Goal: Information Seeking & Learning: Find specific page/section

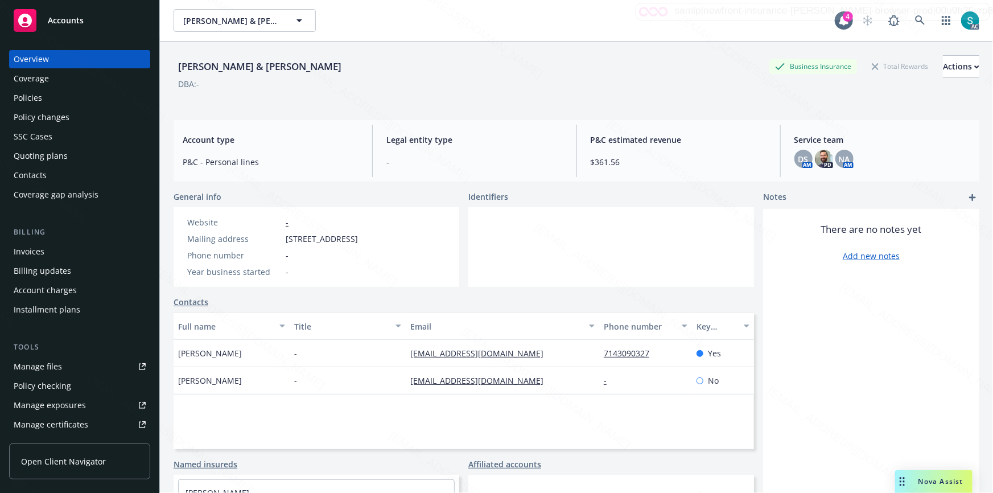
click at [217, 64] on div "Waleri, Dennis & Peggy" at bounding box center [260, 66] width 172 height 15
copy div "Waleri, Dennis & Peggy"
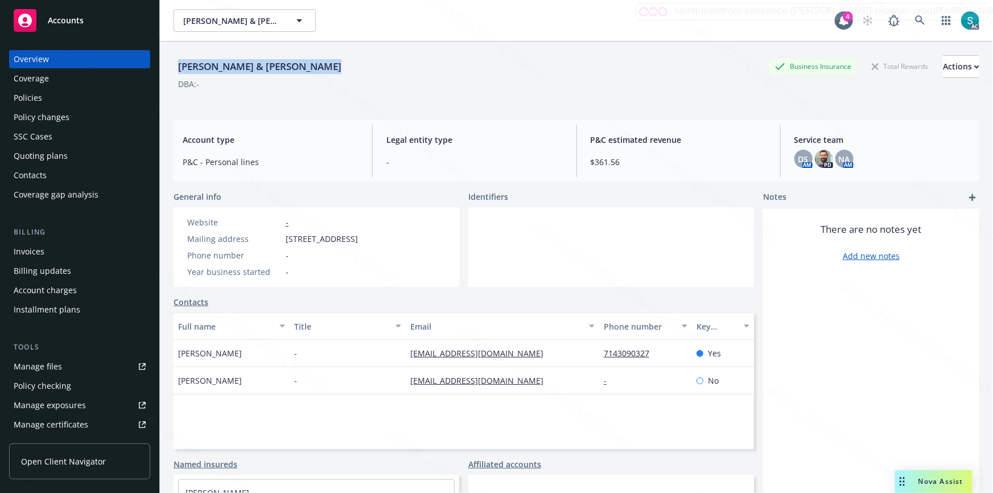
click at [26, 94] on div "Policies" at bounding box center [28, 98] width 28 height 18
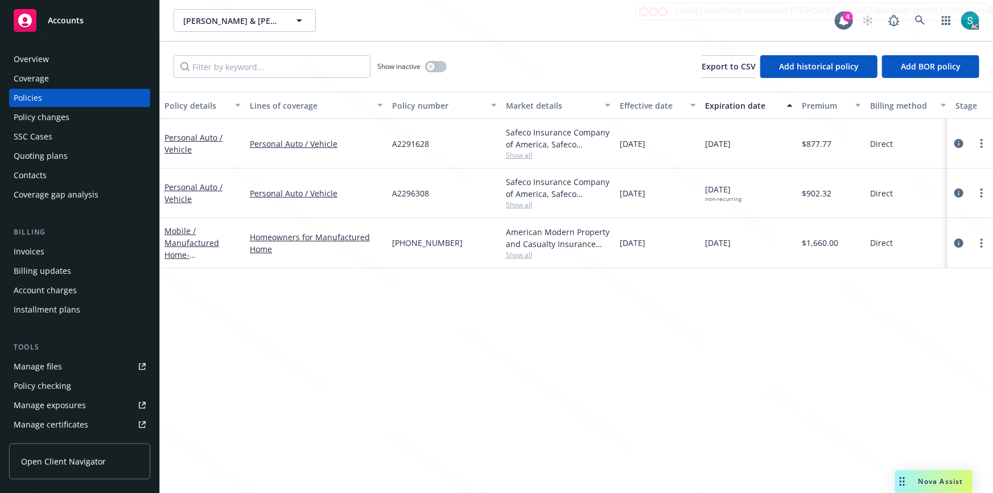
click at [51, 60] on div "Overview" at bounding box center [80, 59] width 132 height 18
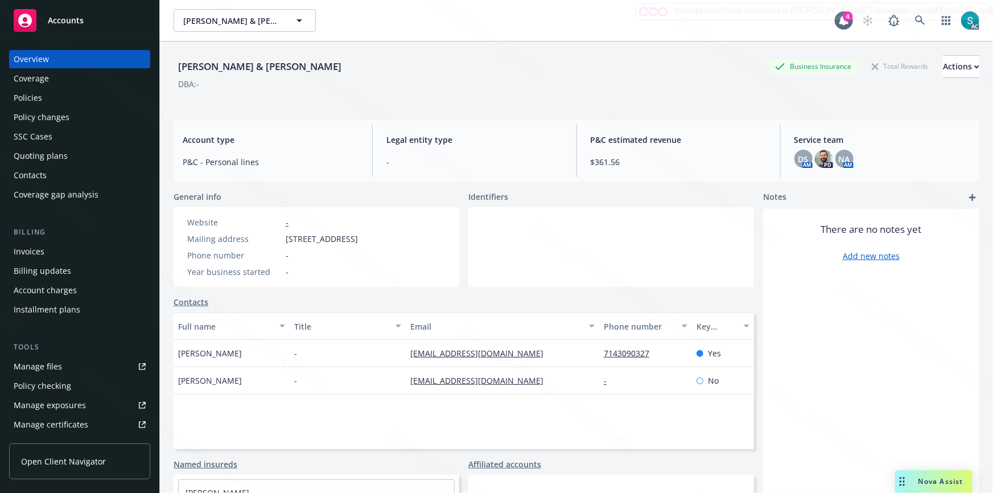
click at [229, 64] on div "Waleri, Dennis & Peggy" at bounding box center [260, 66] width 172 height 15
click at [39, 97] on div "Policies" at bounding box center [28, 98] width 28 height 18
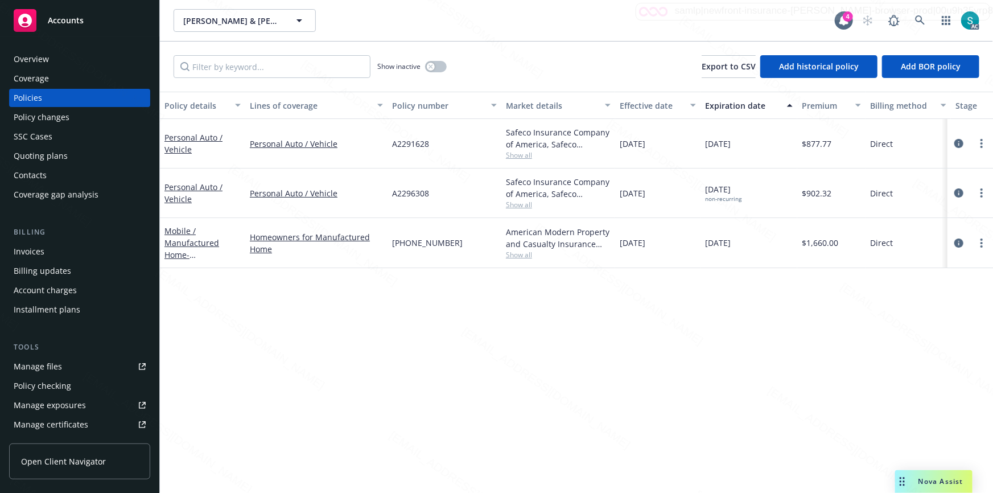
click at [50, 59] on div "Overview" at bounding box center [80, 59] width 132 height 18
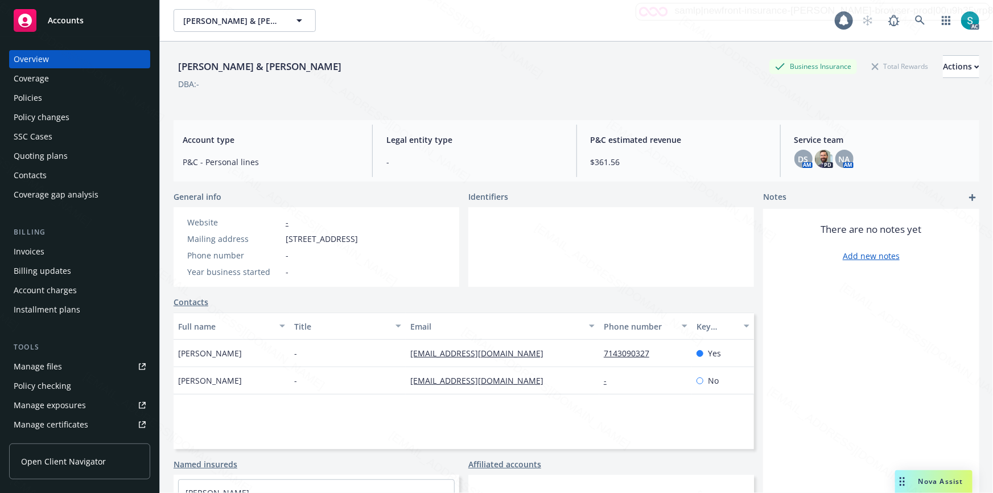
click at [47, 58] on div "Overview" at bounding box center [31, 59] width 35 height 18
click at [299, 245] on span "984 S Bent Tree Dr, Santa Maria, CA, 93455" at bounding box center [322, 239] width 72 height 12
copy span "93455"
click at [915, 18] on icon at bounding box center [920, 20] width 10 height 10
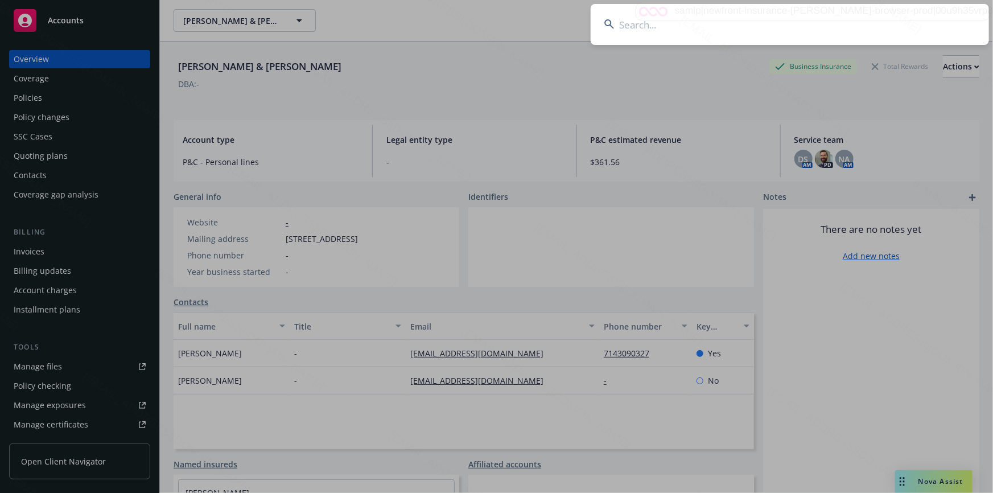
click at [788, 17] on input at bounding box center [790, 24] width 398 height 41
type input "Smith, Marilyn"
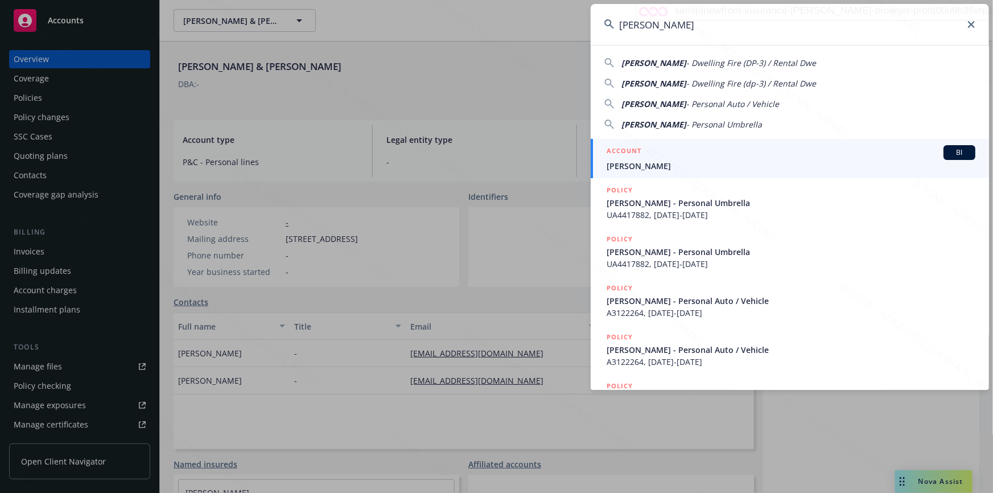
click at [658, 166] on span "Smith, Marilyn" at bounding box center [791, 166] width 369 height 12
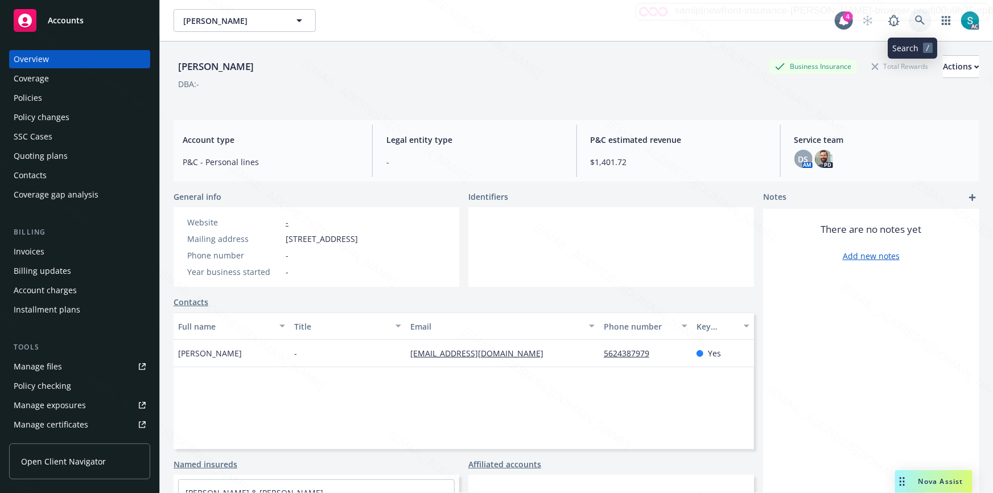
click at [915, 18] on icon at bounding box center [920, 20] width 10 height 10
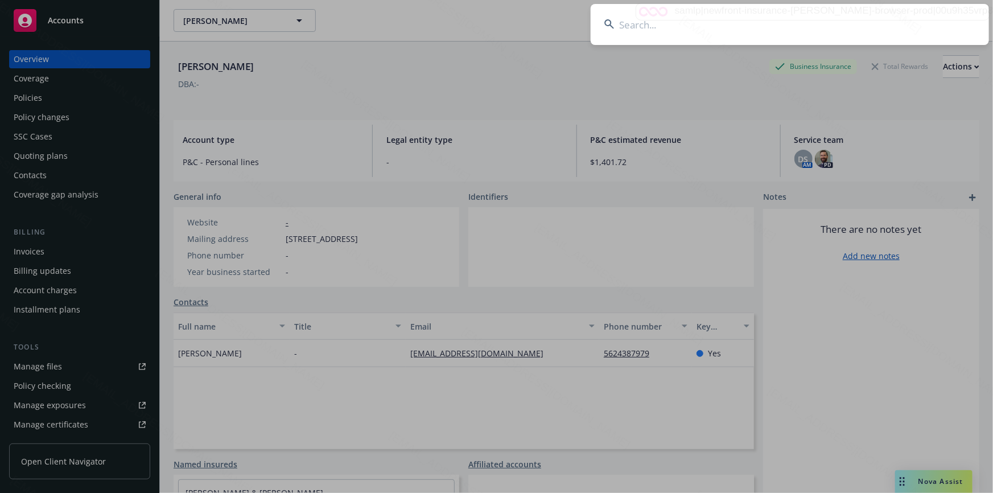
click at [774, 24] on input at bounding box center [790, 24] width 398 height 41
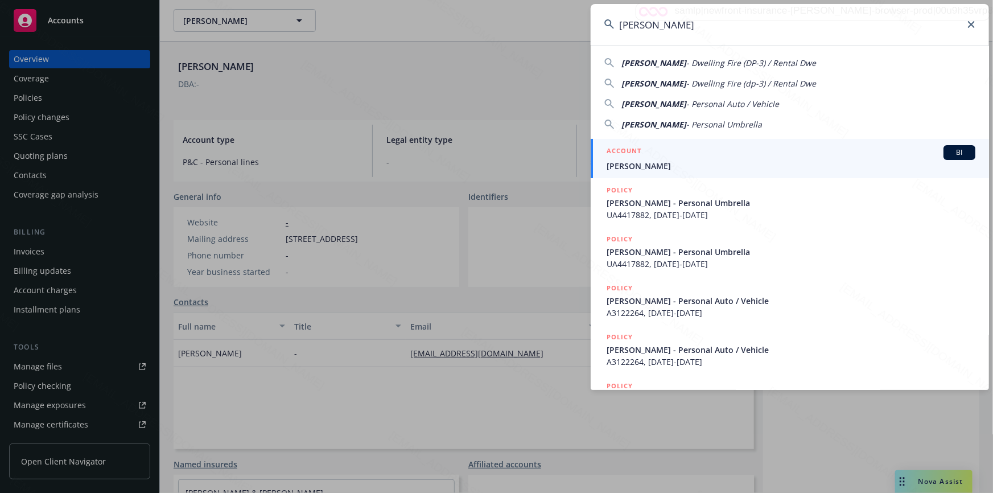
type input "Smith, Marilyn"
click at [630, 164] on span "Smith, Marilyn" at bounding box center [791, 166] width 369 height 12
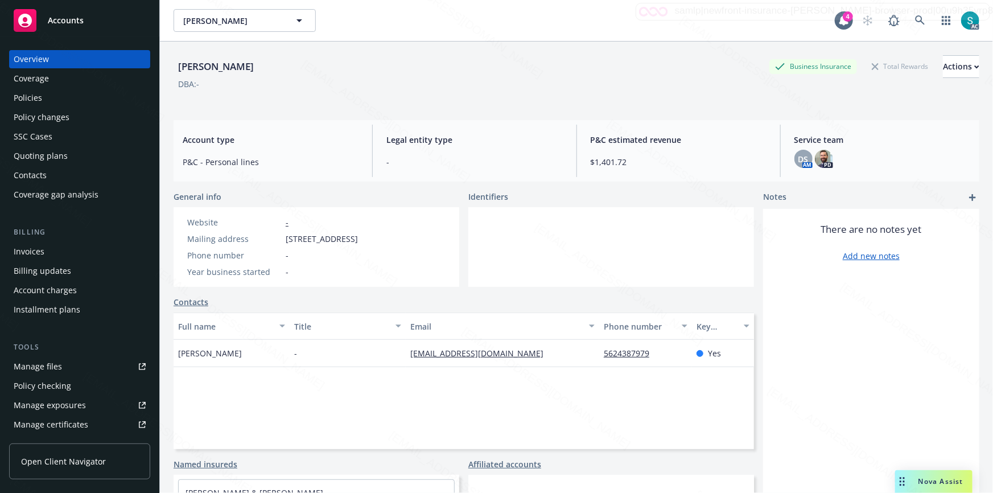
click at [231, 67] on div "Smith, Marilyn" at bounding box center [216, 66] width 85 height 15
click at [30, 96] on div "Policies" at bounding box center [28, 98] width 28 height 18
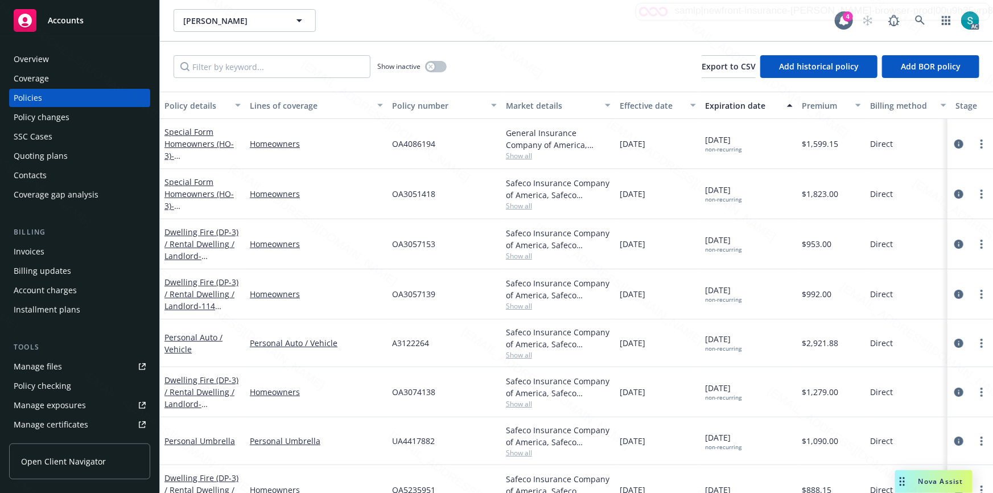
click at [408, 140] on span "OA4086194" at bounding box center [413, 144] width 43 height 12
copy span "OA4086194"
click at [199, 147] on link "Special Form Homeowners (HO-3) - 61831 VALLEY VIEW CIR JOSHUA TREE, CA 92252-25…" at bounding box center [200, 155] width 72 height 59
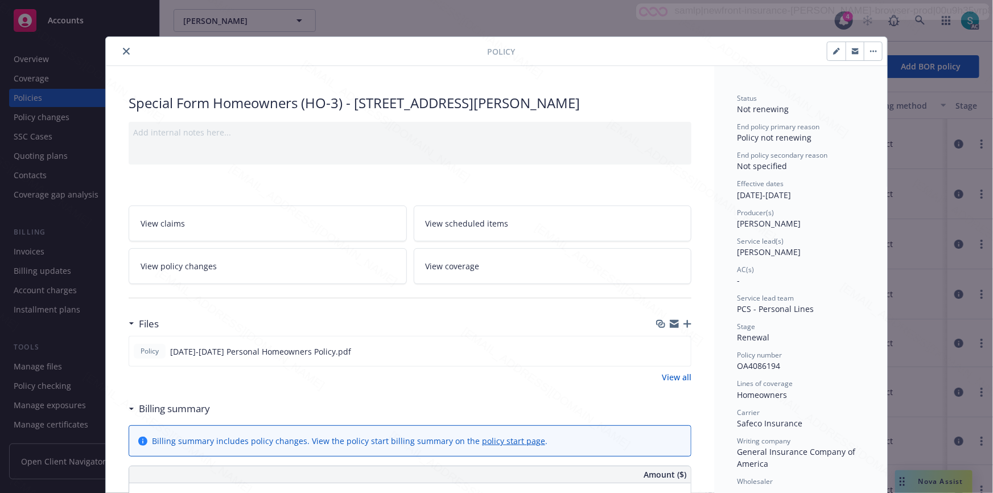
click at [232, 102] on div "Special Form Homeowners (HO-3) - 61831 VALLEY VIEW CIR JOSHUA TREE, CA 92252-25…" at bounding box center [410, 102] width 563 height 19
copy div "Homeowners"
click at [123, 50] on icon "close" at bounding box center [126, 51] width 7 height 7
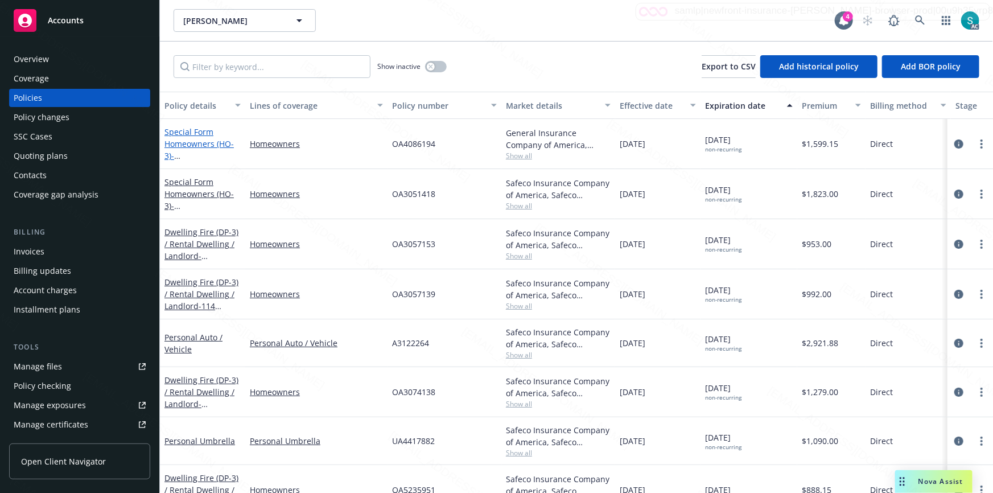
click at [185, 140] on link "Special Form Homeowners (HO-3) - 61831 VALLEY VIEW CIR JOSHUA TREE, CA 92252-25…" at bounding box center [200, 155] width 72 height 59
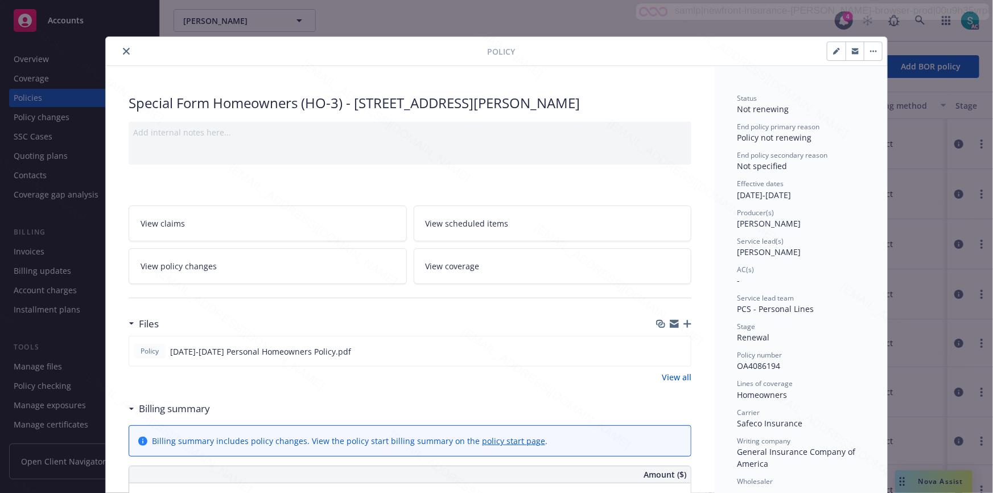
scroll to position [34, 0]
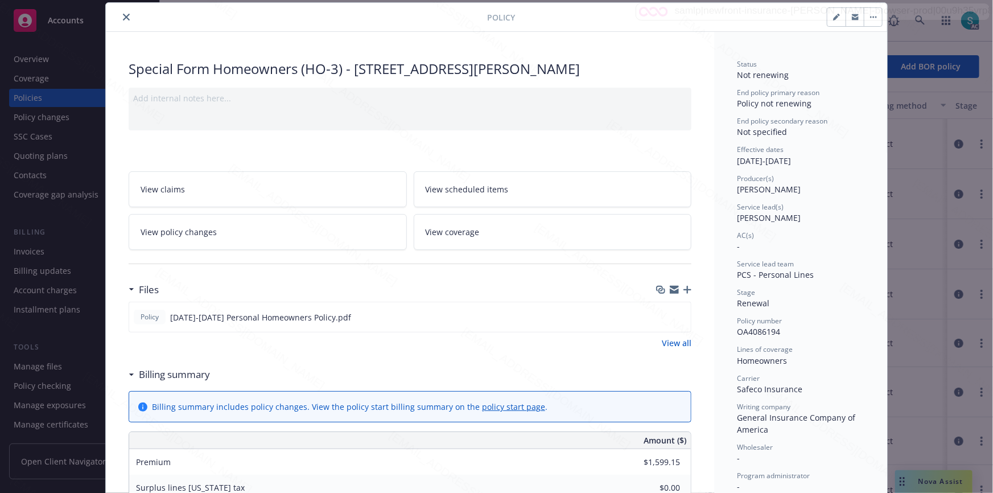
drag, startPoint x: 654, startPoint y: 71, endPoint x: 318, endPoint y: 127, distance: 341.7
click at [352, 70] on div "Special Form Homeowners (HO-3) - 61831 VALLEY VIEW CIR JOSHUA TREE, CA 92252-25…" at bounding box center [410, 68] width 563 height 19
copy div "61831 VALLEY VIEW CIR JOSHUA TREE, CA 92252"
click at [123, 16] on icon "close" at bounding box center [126, 17] width 7 height 7
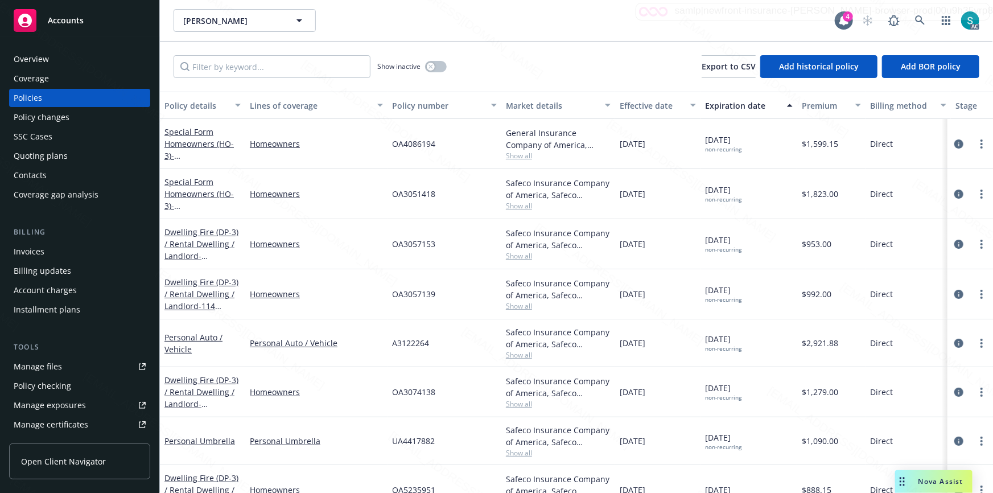
click at [47, 55] on div "Overview" at bounding box center [31, 59] width 35 height 18
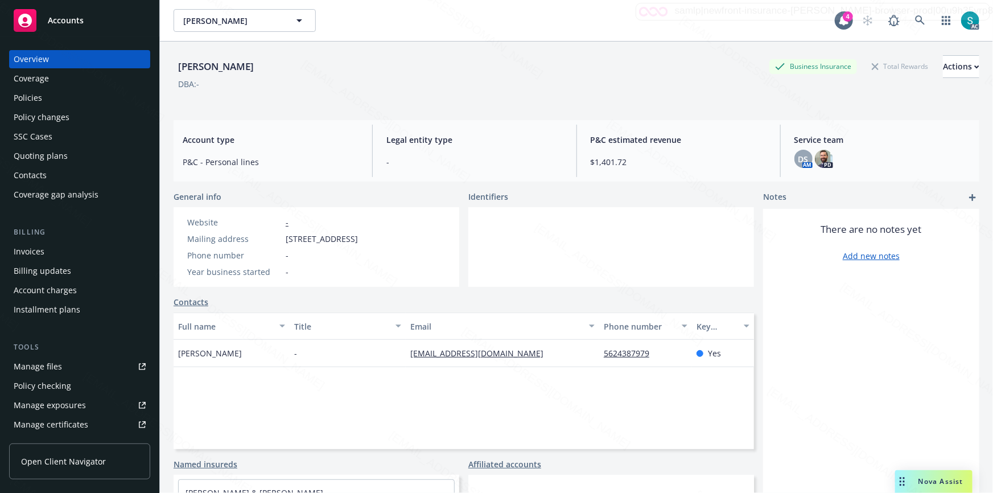
click at [29, 101] on div "Policies" at bounding box center [28, 98] width 28 height 18
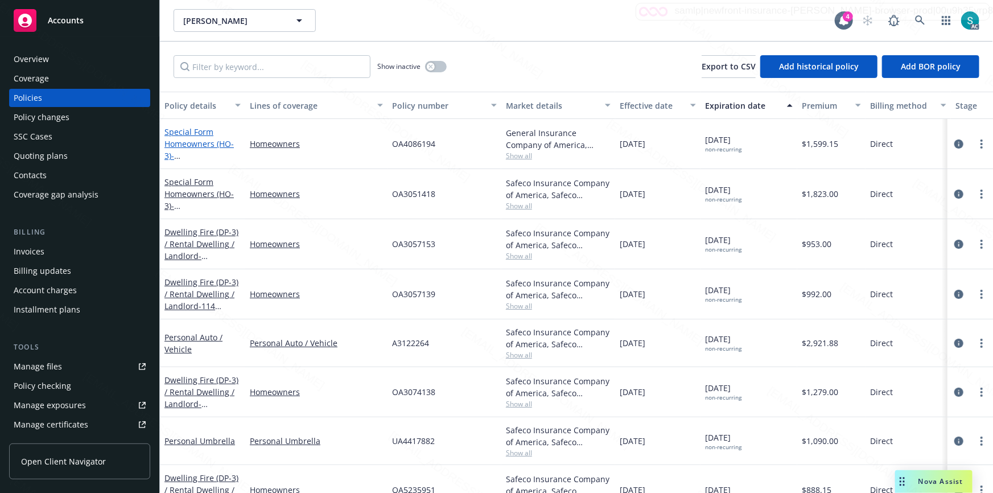
click at [196, 145] on link "Special Form Homeowners (HO-3) - 61831 VALLEY VIEW CIR JOSHUA TREE, CA 92252-25…" at bounding box center [200, 155] width 72 height 59
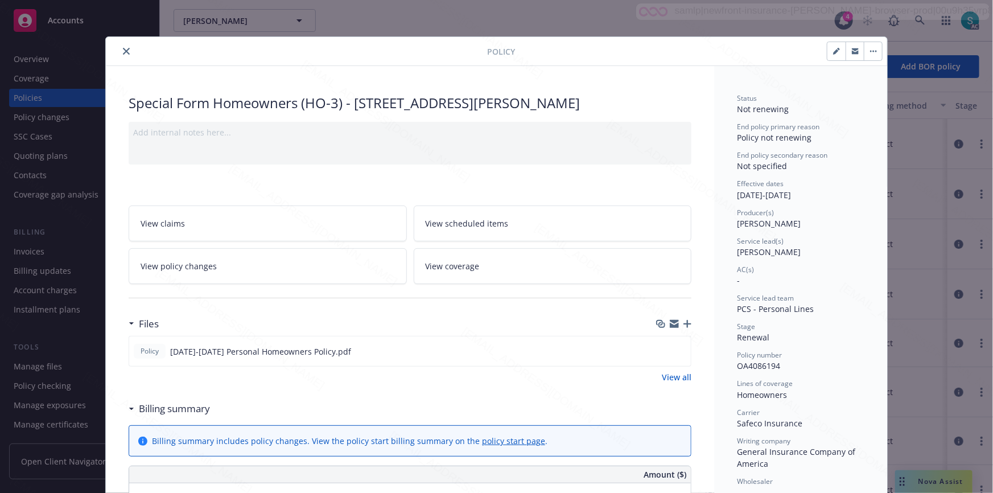
scroll to position [34, 0]
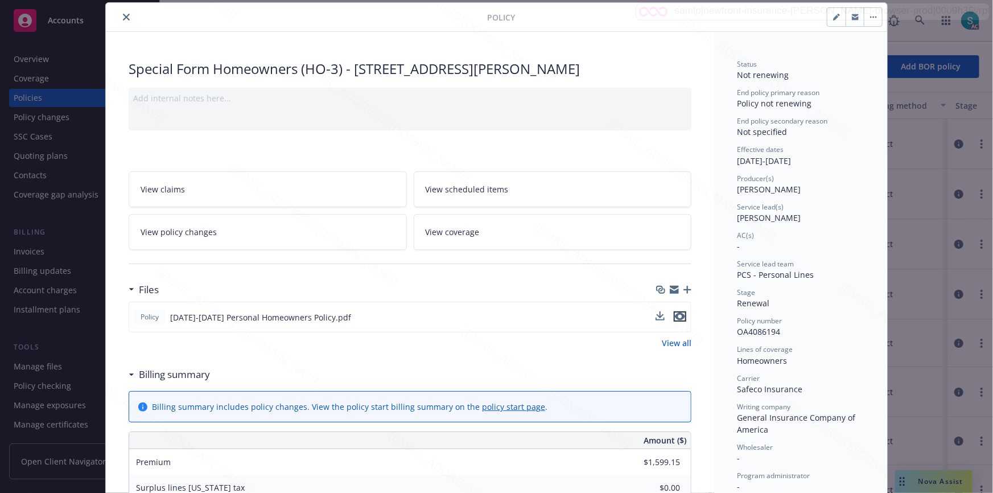
click at [675, 320] on icon "preview file" at bounding box center [680, 316] width 10 height 8
click at [123, 14] on icon "close" at bounding box center [126, 17] width 7 height 7
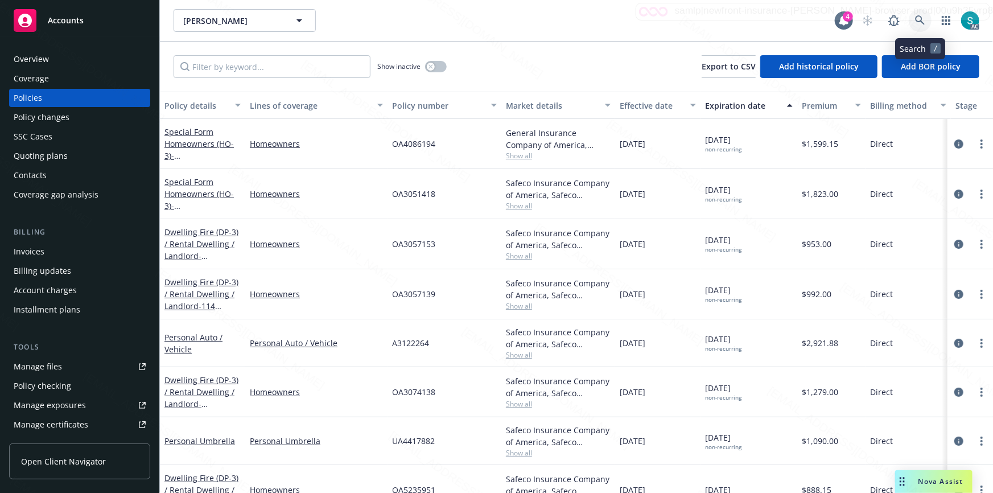
click at [917, 22] on icon at bounding box center [920, 20] width 10 height 10
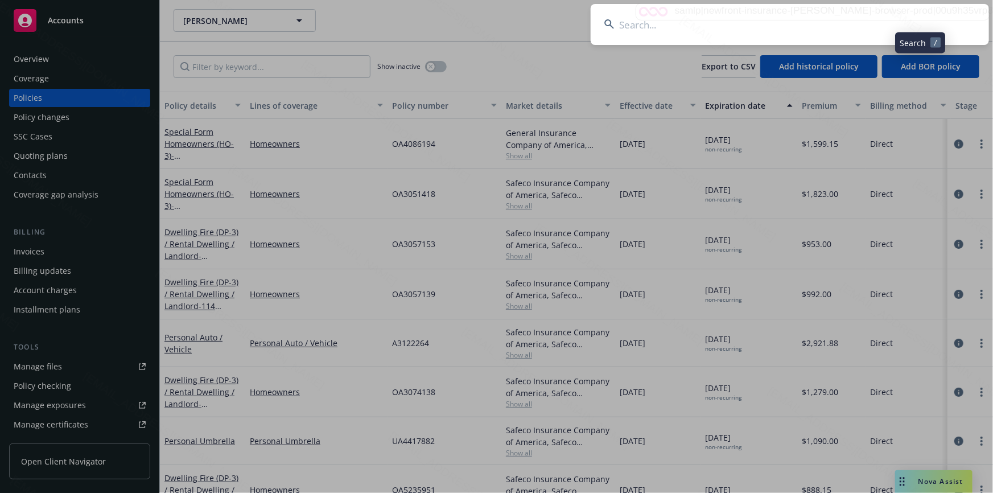
click at [796, 23] on input at bounding box center [790, 24] width 398 height 41
type input "Ghavimi, [PERSON_NAME] & [PERSON_NAME]"
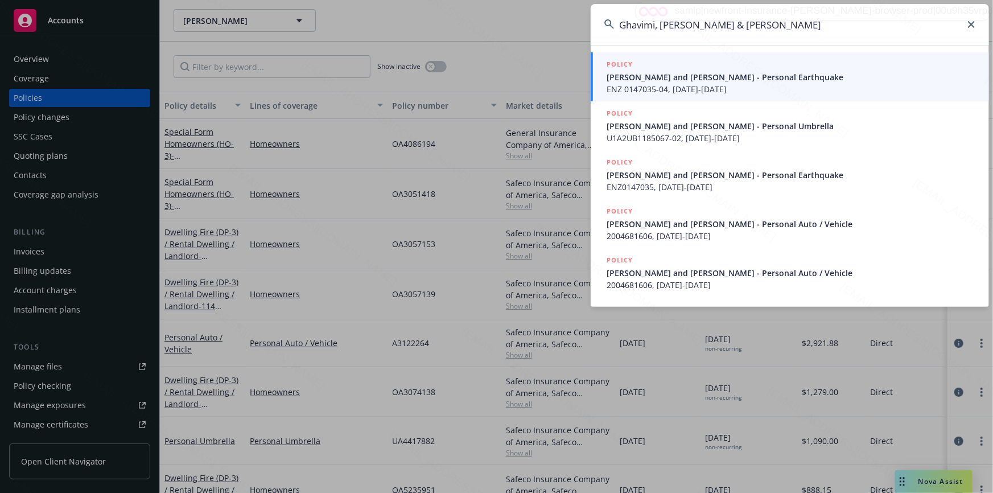
click at [677, 74] on span "[PERSON_NAME] and [PERSON_NAME] - Personal Earthquake" at bounding box center [791, 77] width 369 height 12
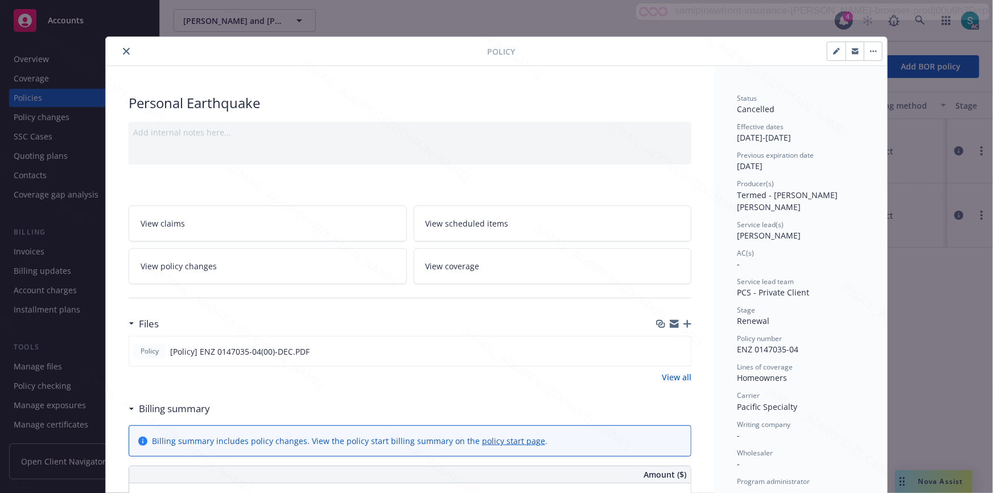
click at [123, 51] on icon "close" at bounding box center [126, 51] width 7 height 7
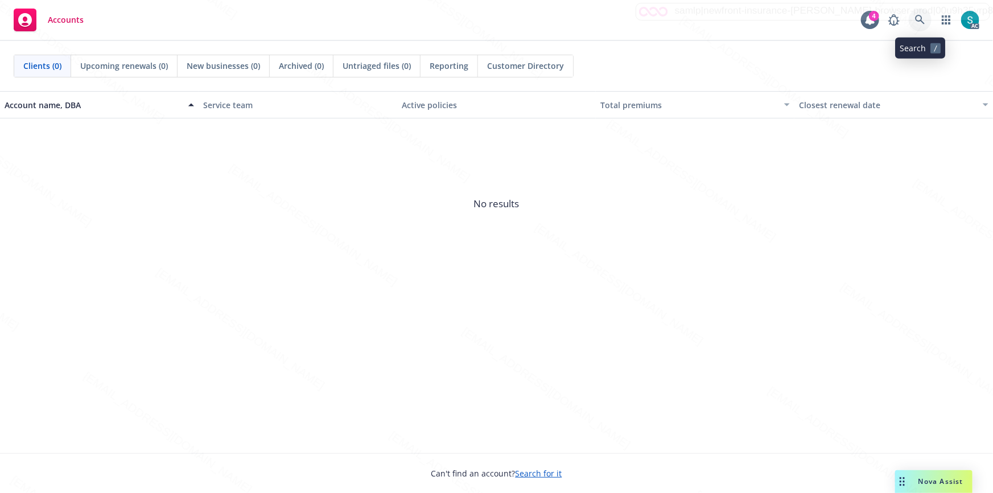
click at [916, 21] on icon at bounding box center [920, 20] width 10 height 10
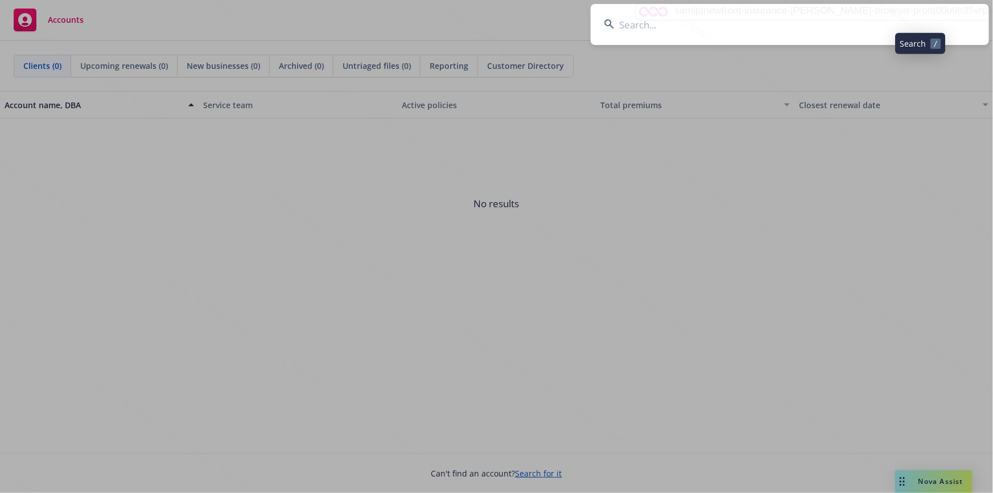
click at [784, 20] on input at bounding box center [790, 24] width 398 height 41
type input "A3269248"
click at [698, 28] on input at bounding box center [790, 24] width 398 height 41
paste input "[PERSON_NAME]"
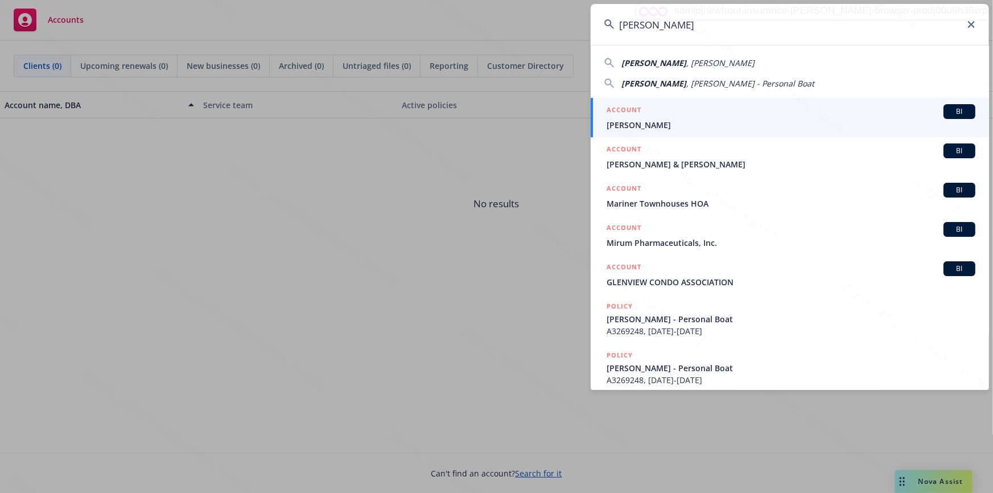
type input "[PERSON_NAME]"
click at [631, 123] on span "[PERSON_NAME]" at bounding box center [791, 125] width 369 height 12
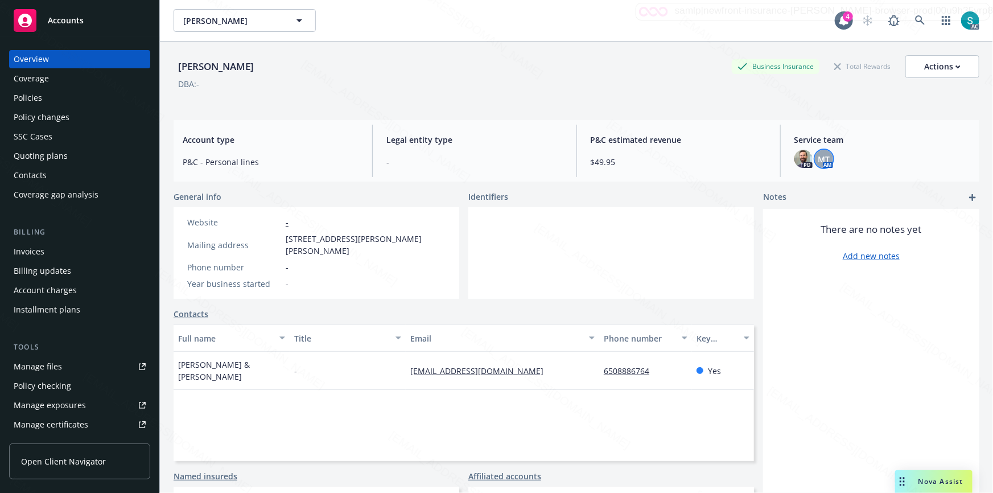
click at [823, 159] on span "MT" at bounding box center [824, 159] width 12 height 12
click at [745, 186] on span "[PERSON_NAME]" at bounding box center [743, 189] width 129 height 14
copy span "[PERSON_NAME]"
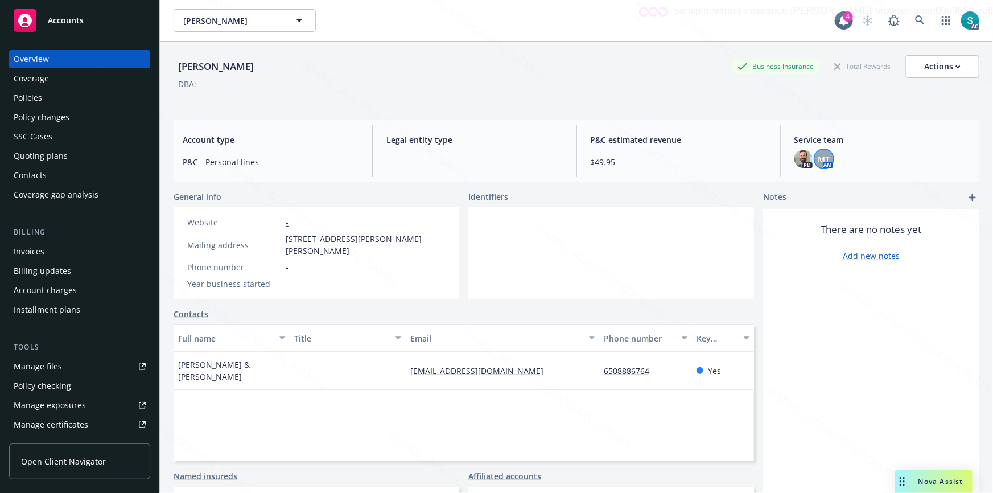
click at [33, 102] on div "Policies" at bounding box center [28, 98] width 28 height 18
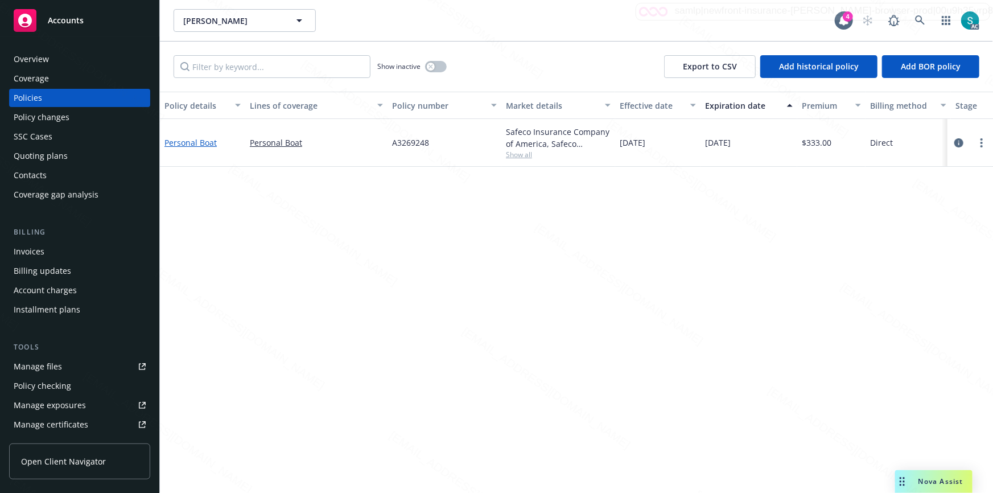
click at [192, 143] on link "Personal Boat" at bounding box center [190, 142] width 52 height 11
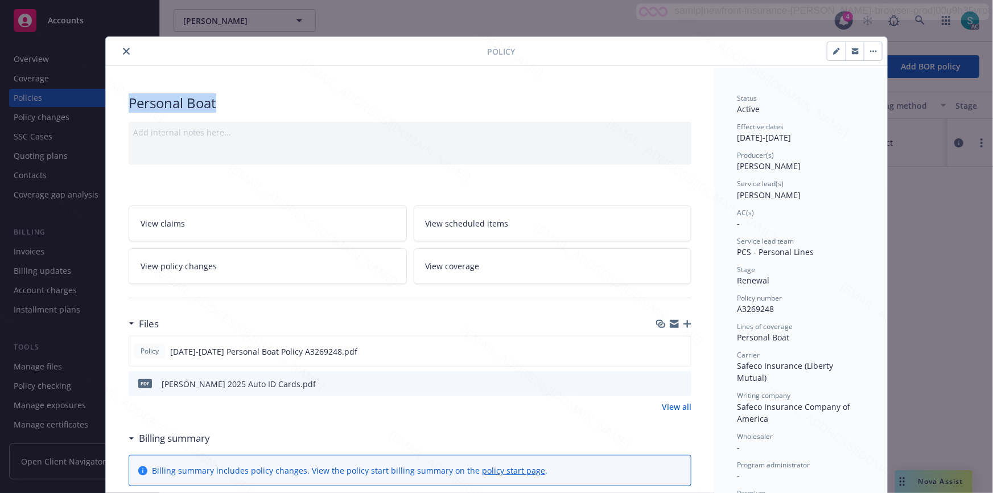
drag, startPoint x: 215, startPoint y: 102, endPoint x: 121, endPoint y: 98, distance: 94.0
copy div "Personal Boat"
click at [123, 51] on icon "close" at bounding box center [126, 51] width 7 height 7
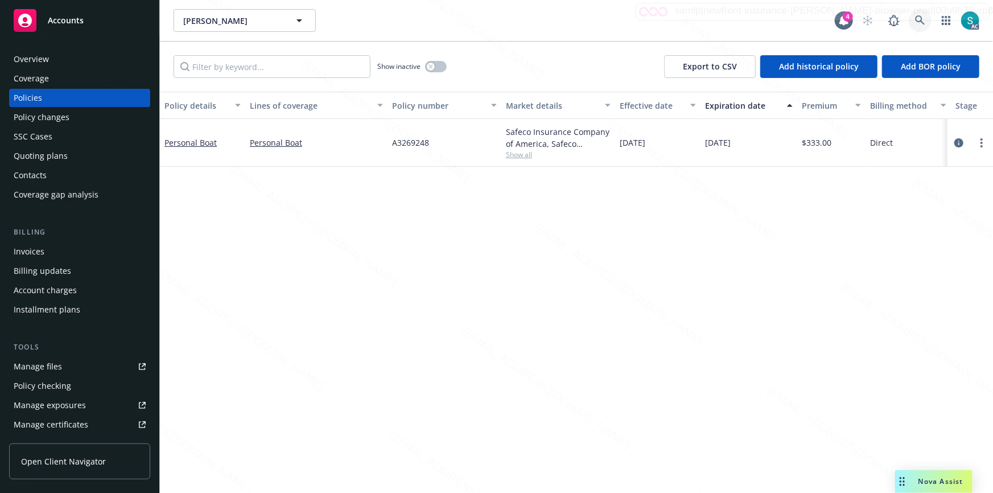
click at [922, 18] on icon at bounding box center [920, 20] width 10 height 10
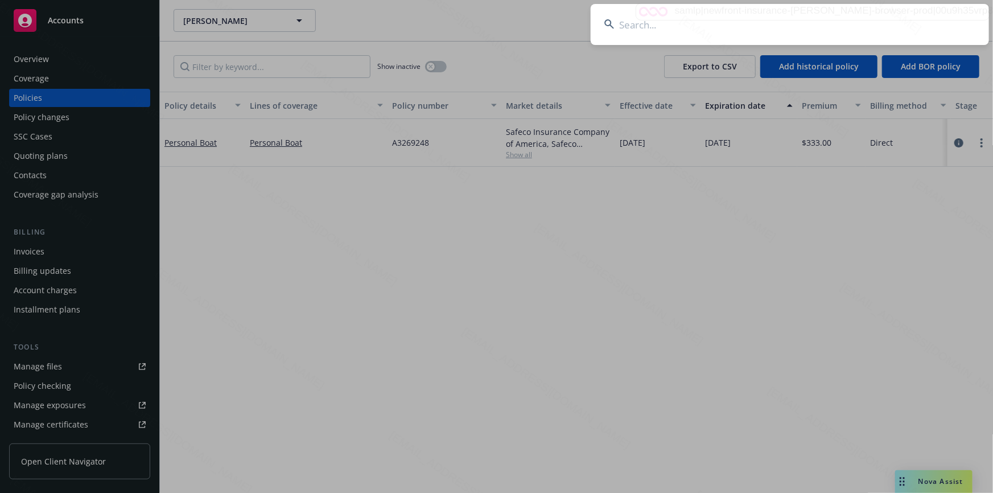
click at [756, 15] on input at bounding box center [790, 24] width 398 height 41
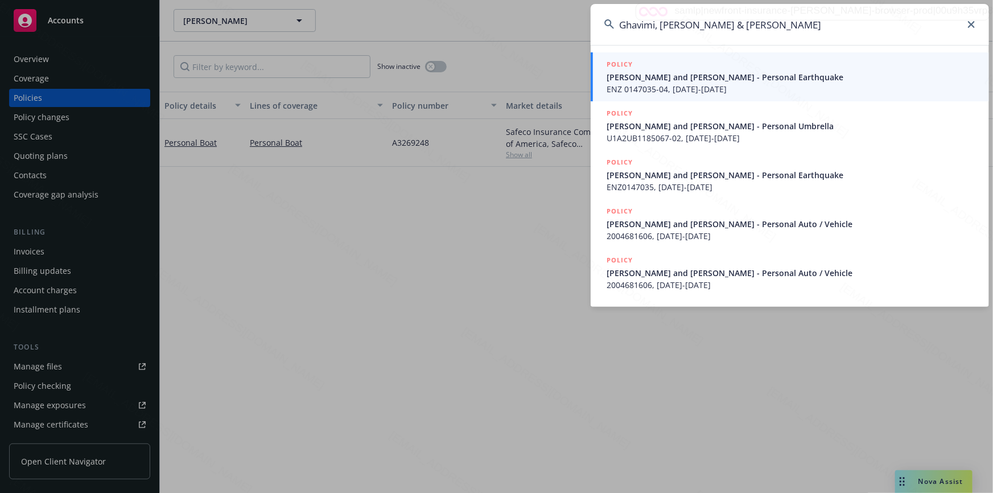
type input "Ghavimi, [PERSON_NAME] & [PERSON_NAME]"
click at [670, 80] on span "[PERSON_NAME] and [PERSON_NAME] - Personal Earthquake" at bounding box center [791, 77] width 369 height 12
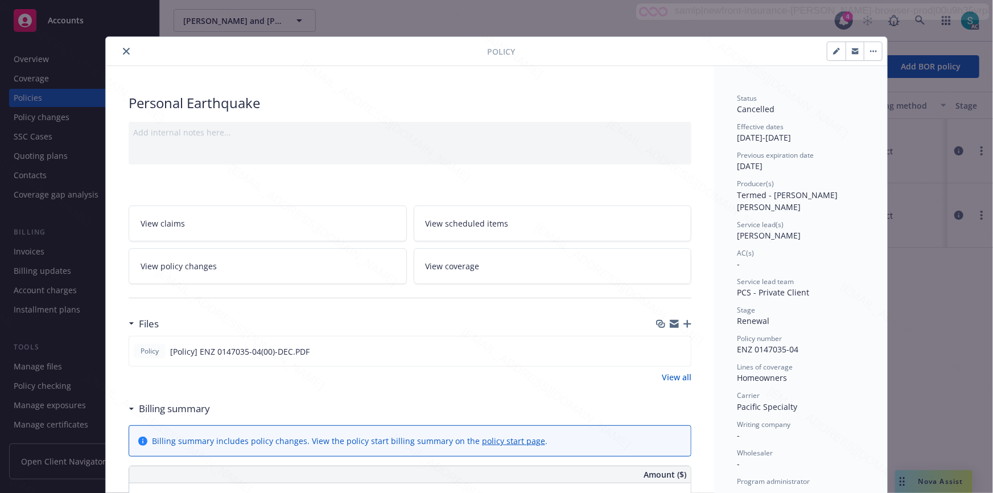
click at [123, 49] on icon "close" at bounding box center [126, 51] width 7 height 7
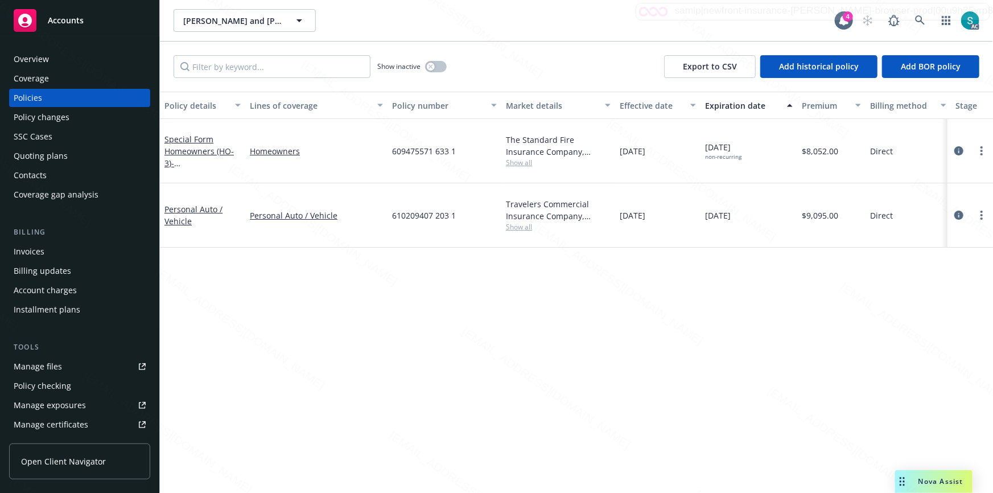
click at [398, 145] on span "609475571 633 1" at bounding box center [424, 151] width 64 height 12
copy span "609475571 633 1"
click at [921, 19] on icon at bounding box center [920, 20] width 10 height 10
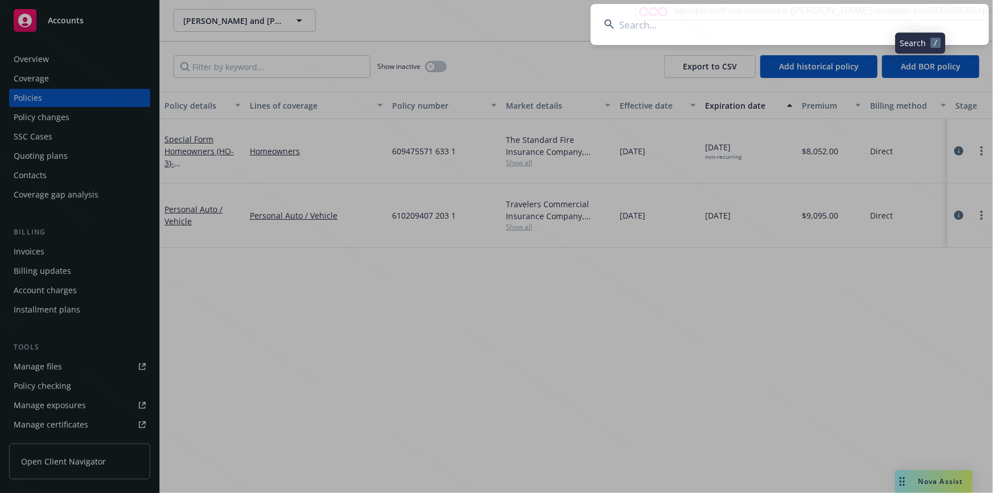
click at [810, 24] on input at bounding box center [790, 24] width 398 height 41
type input "[PERSON_NAME]"
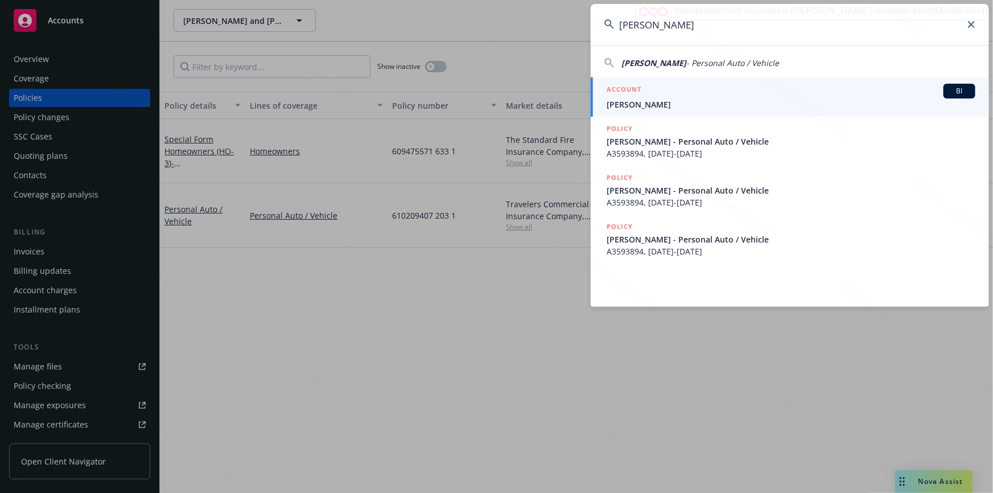
click at [694, 105] on span "[PERSON_NAME]" at bounding box center [791, 104] width 369 height 12
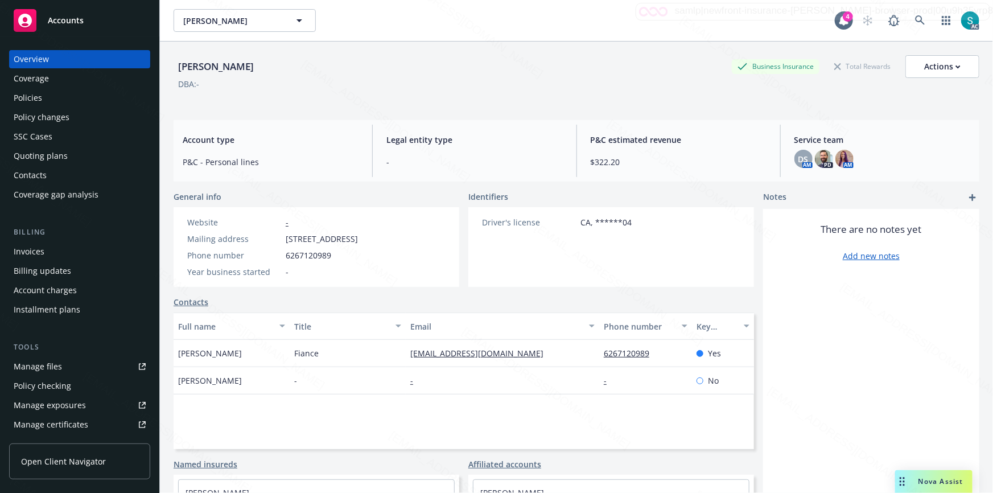
click at [68, 98] on div "Policies" at bounding box center [80, 98] width 132 height 18
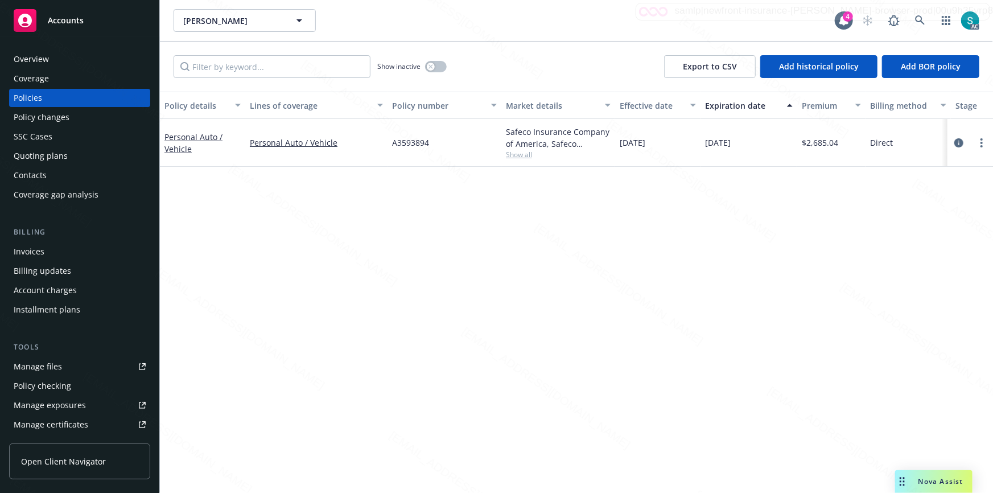
click at [395, 144] on span "A3593894" at bounding box center [410, 143] width 37 height 12
click at [395, 145] on span "A3593894" at bounding box center [410, 143] width 37 height 12
click at [432, 70] on button "button" at bounding box center [436, 66] width 22 height 11
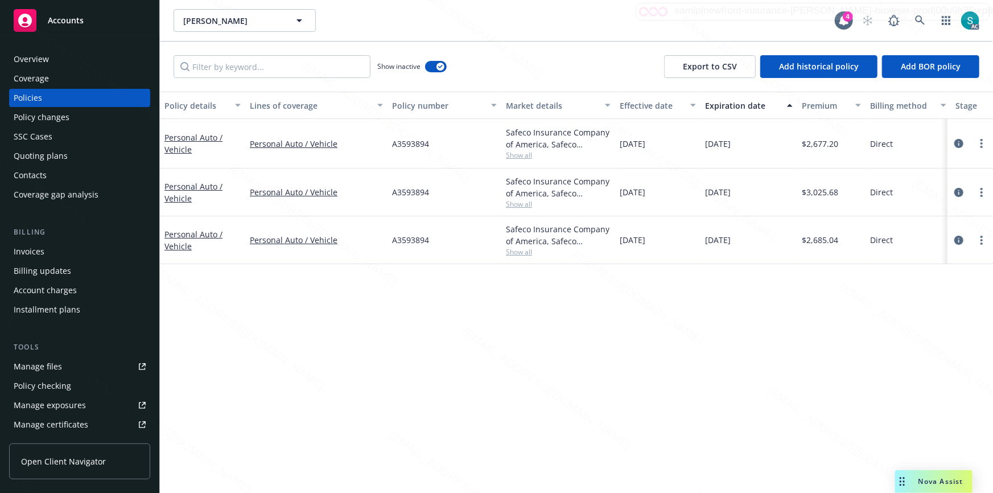
click at [723, 112] on button "Expiration date" at bounding box center [749, 105] width 97 height 27
click at [922, 18] on icon at bounding box center [920, 20] width 10 height 10
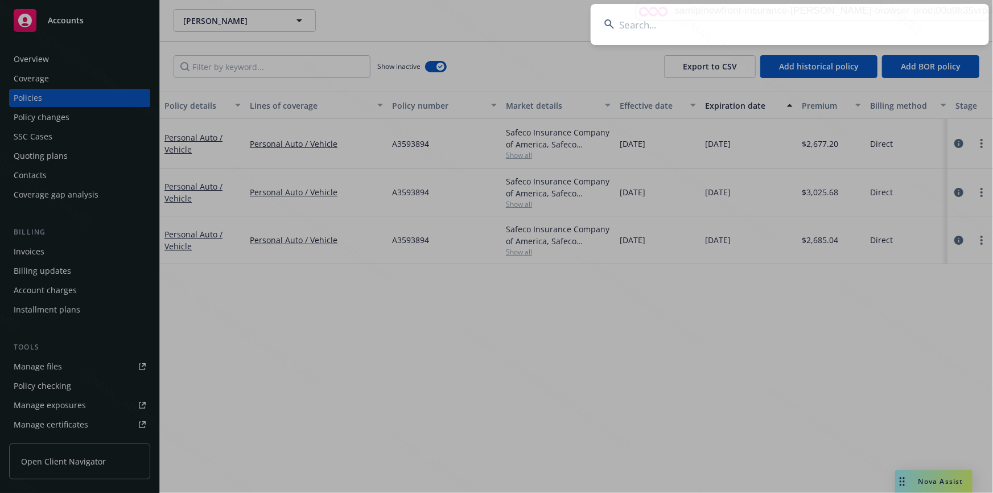
click at [744, 17] on input at bounding box center [790, 24] width 398 height 41
type input "[PERSON_NAME]"
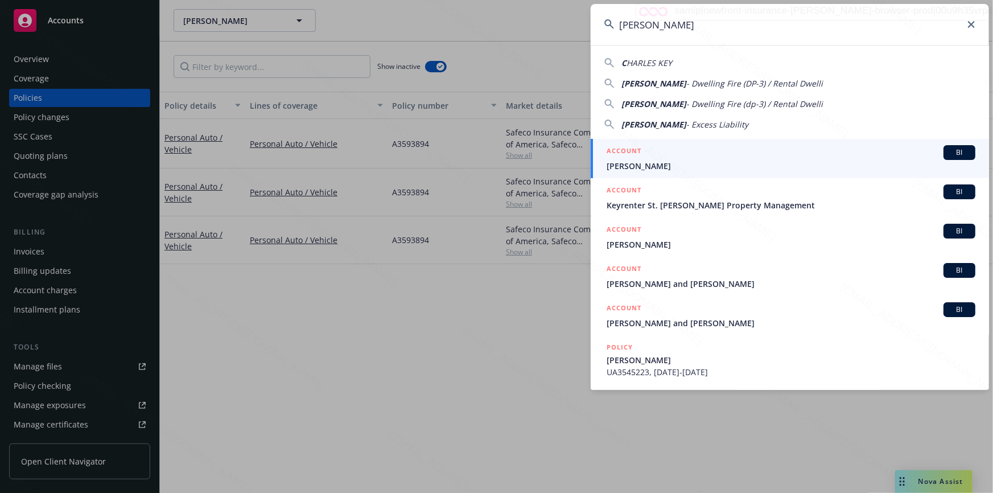
click at [645, 162] on span "[PERSON_NAME]" at bounding box center [791, 166] width 369 height 12
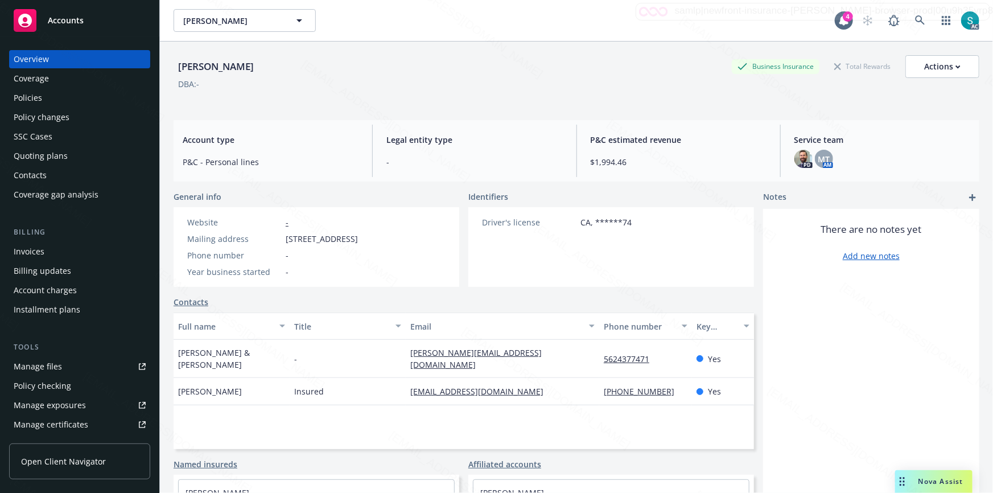
click at [53, 98] on div "Policies" at bounding box center [80, 98] width 132 height 18
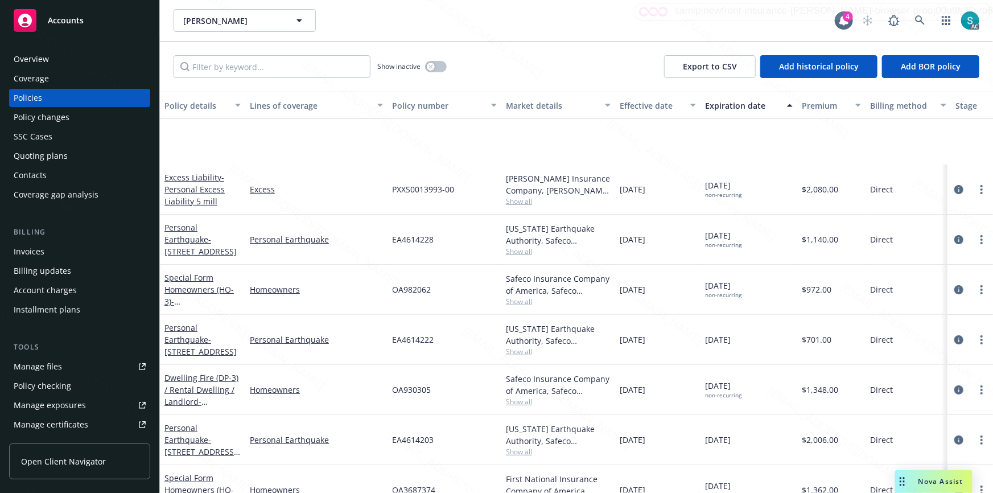
scroll to position [135, 0]
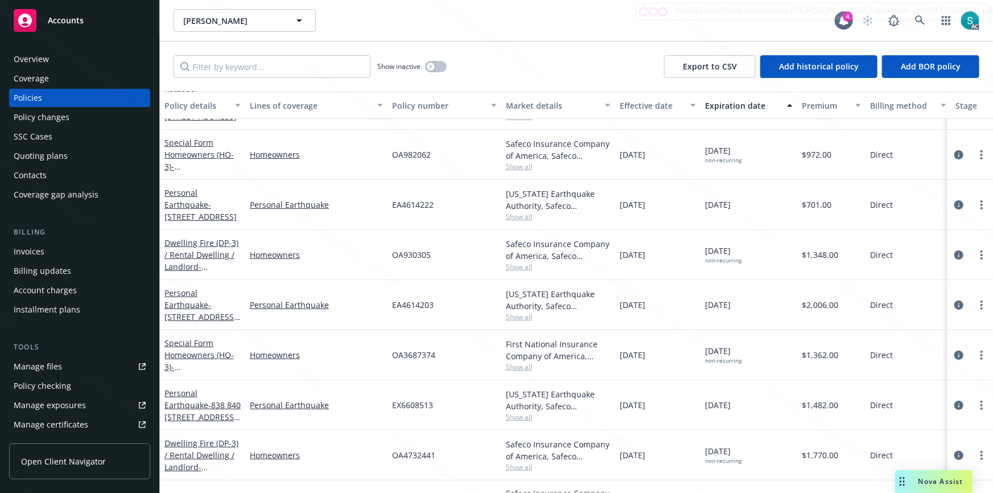
click at [304, 176] on div "Homeowners" at bounding box center [316, 155] width 142 height 50
click at [393, 31] on div "[PERSON_NAME] [PERSON_NAME]" at bounding box center [504, 20] width 661 height 23
